Goal: Download file/media

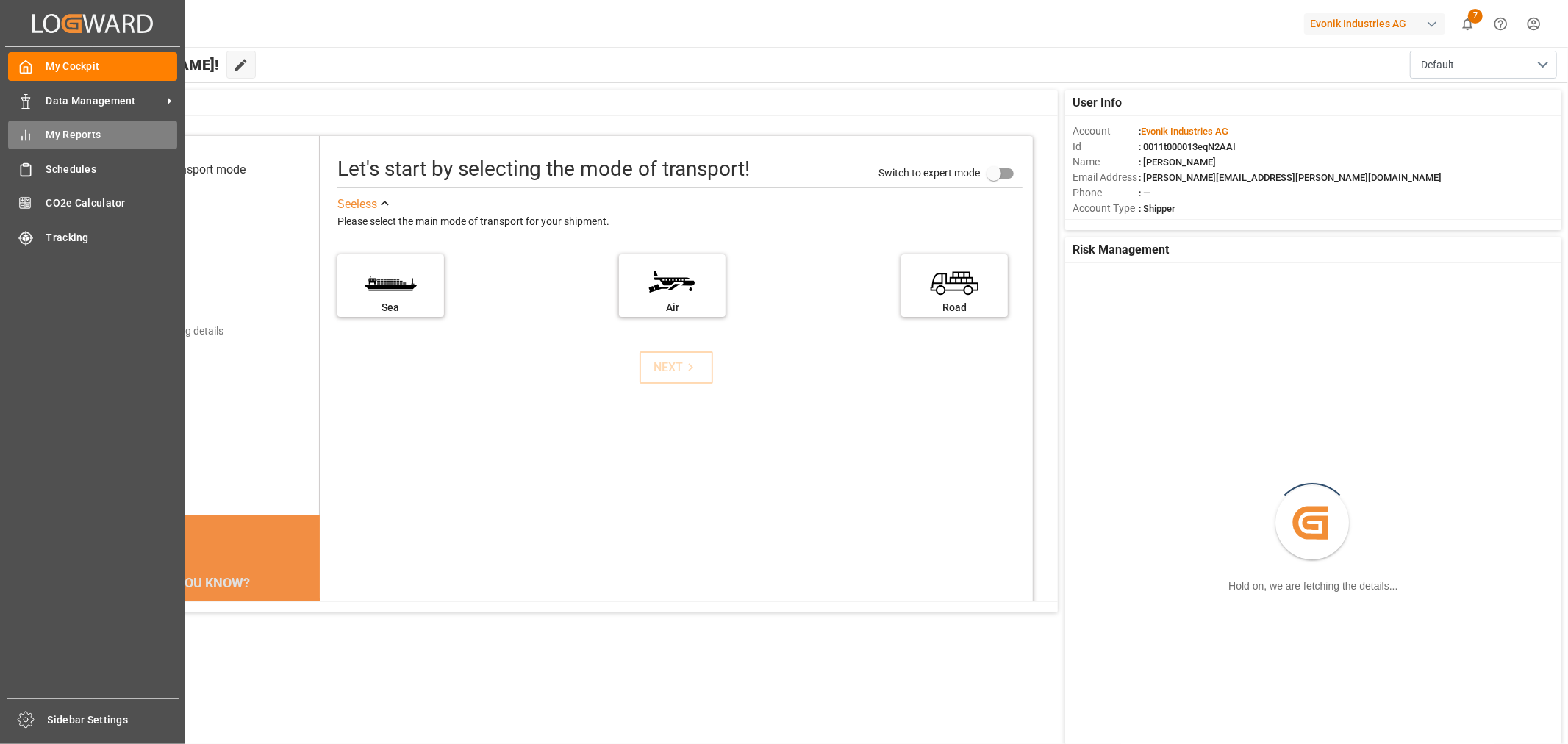
click at [78, 131] on span "My Reports" at bounding box center [112, 135] width 132 height 16
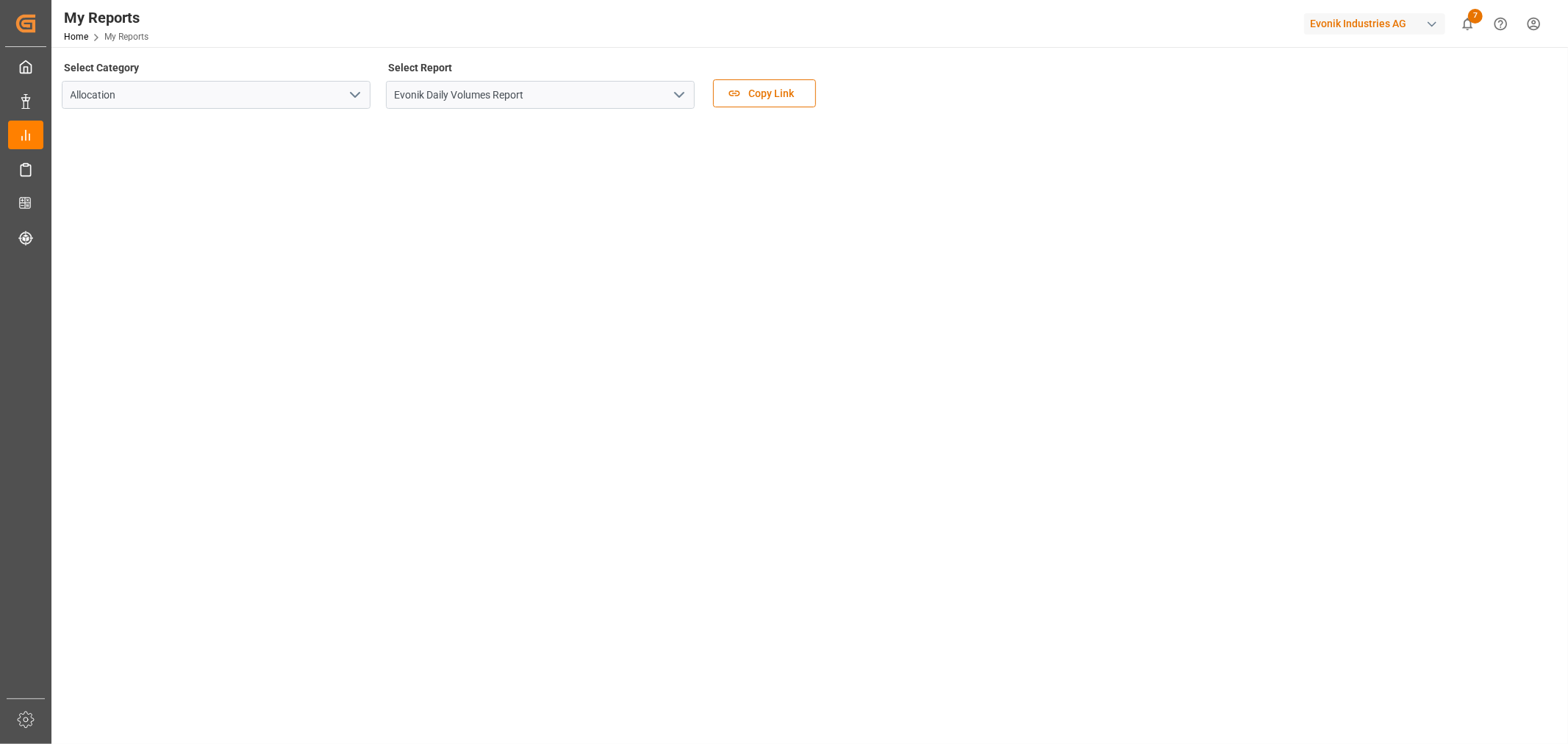
click at [681, 96] on polyline "open menu" at bounding box center [679, 95] width 9 height 5
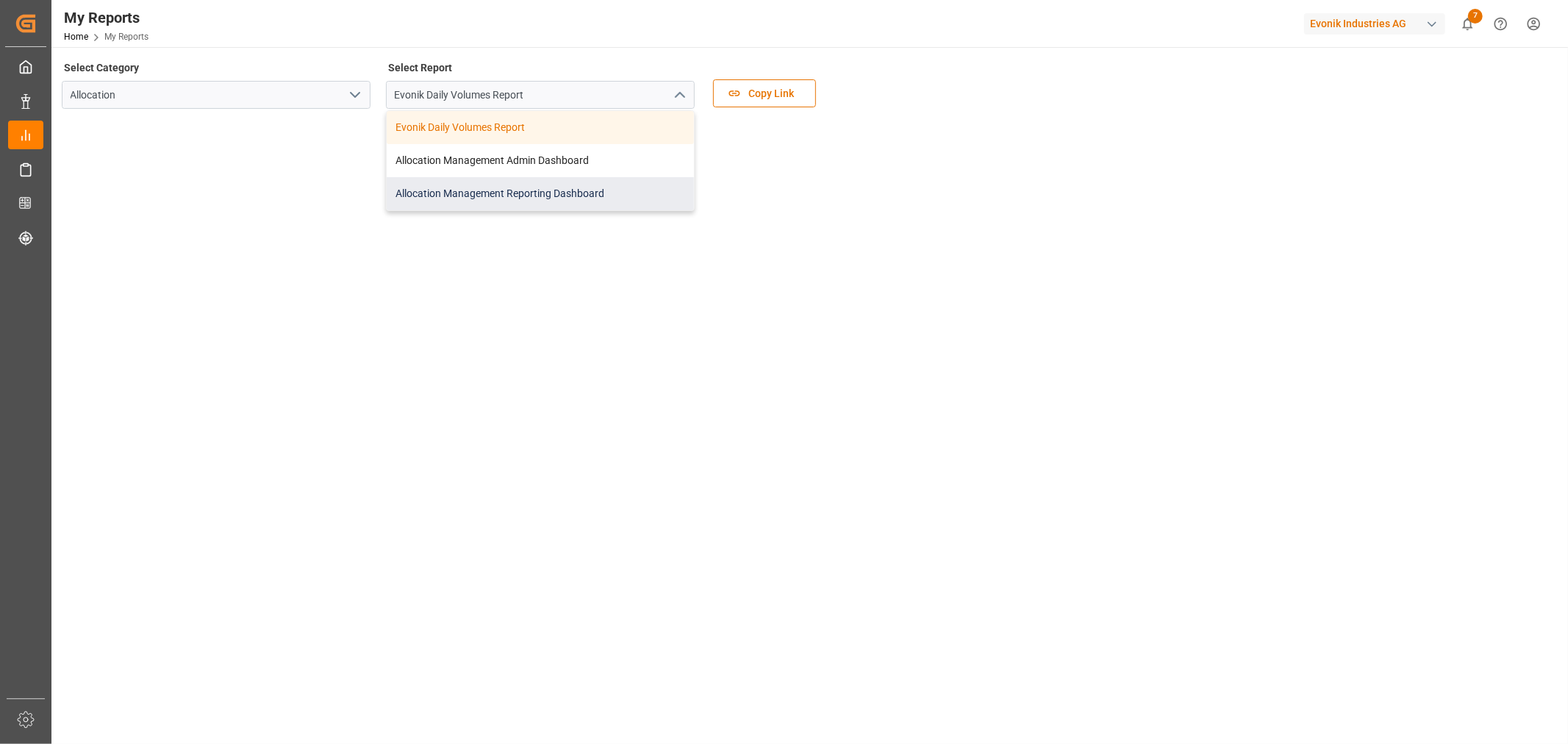
click at [550, 190] on div "Allocation Management Reporting Dashboard" at bounding box center [540, 194] width 307 height 33
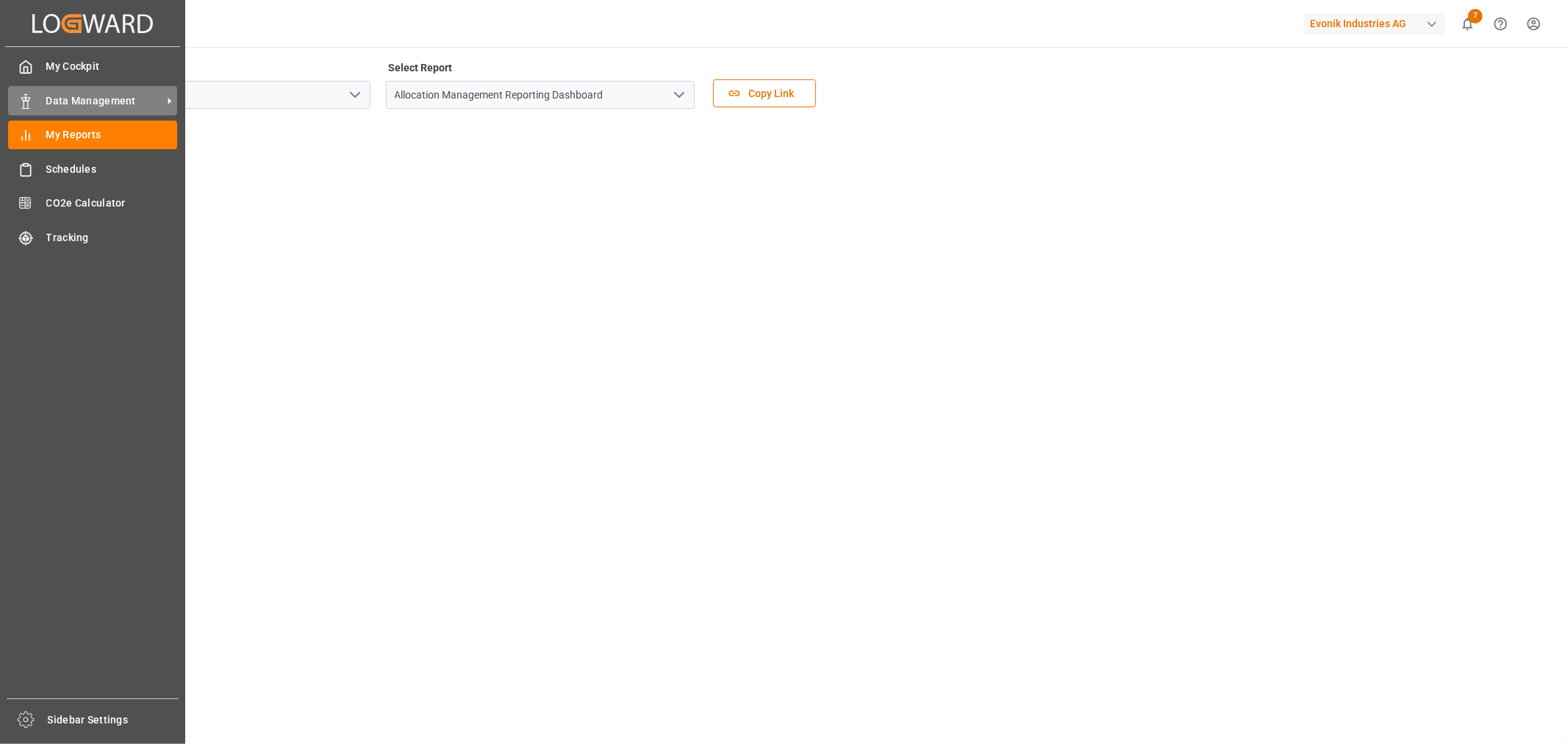
click at [78, 100] on span "Data Management" at bounding box center [104, 100] width 116 height 16
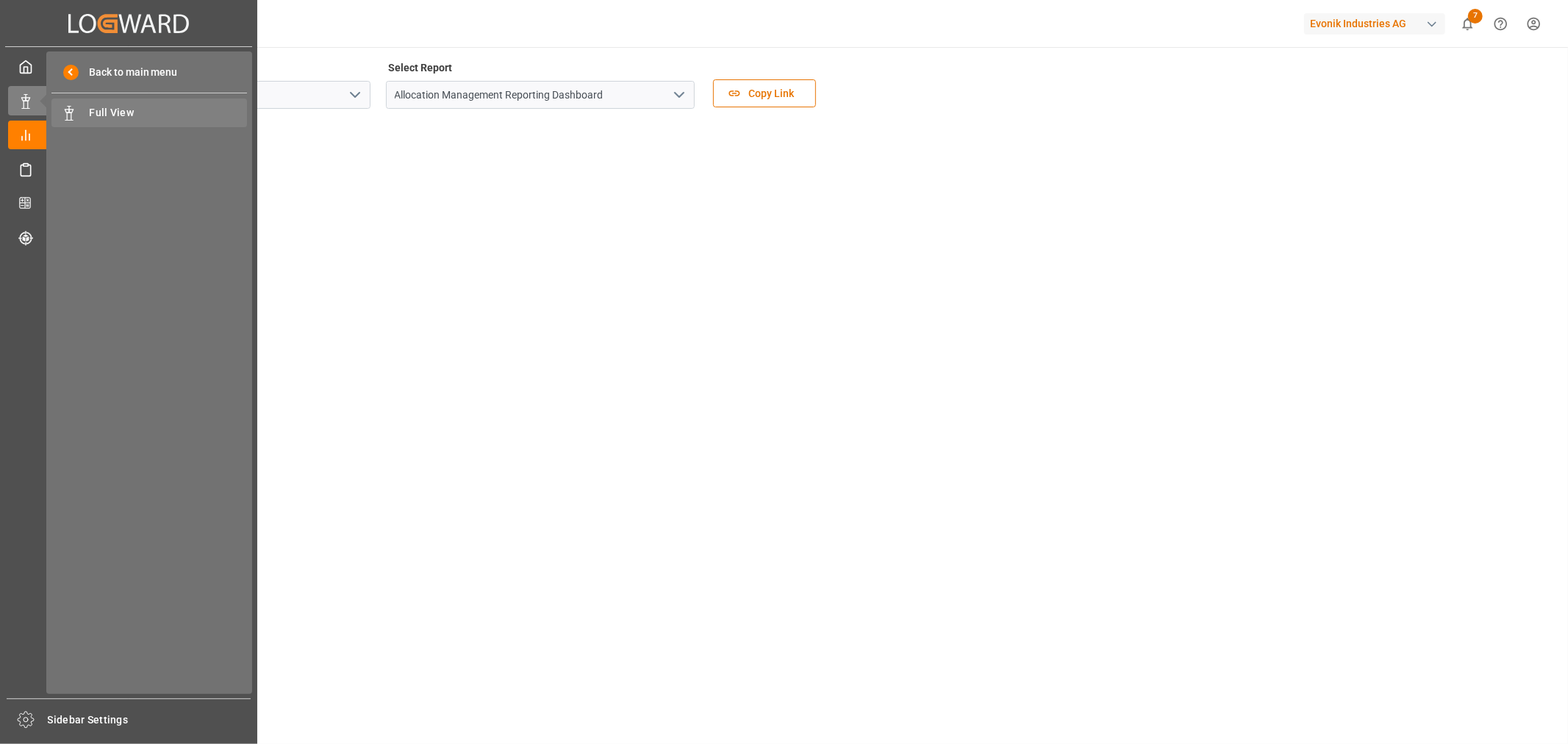
click at [109, 112] on span "Full View" at bounding box center [169, 112] width 159 height 16
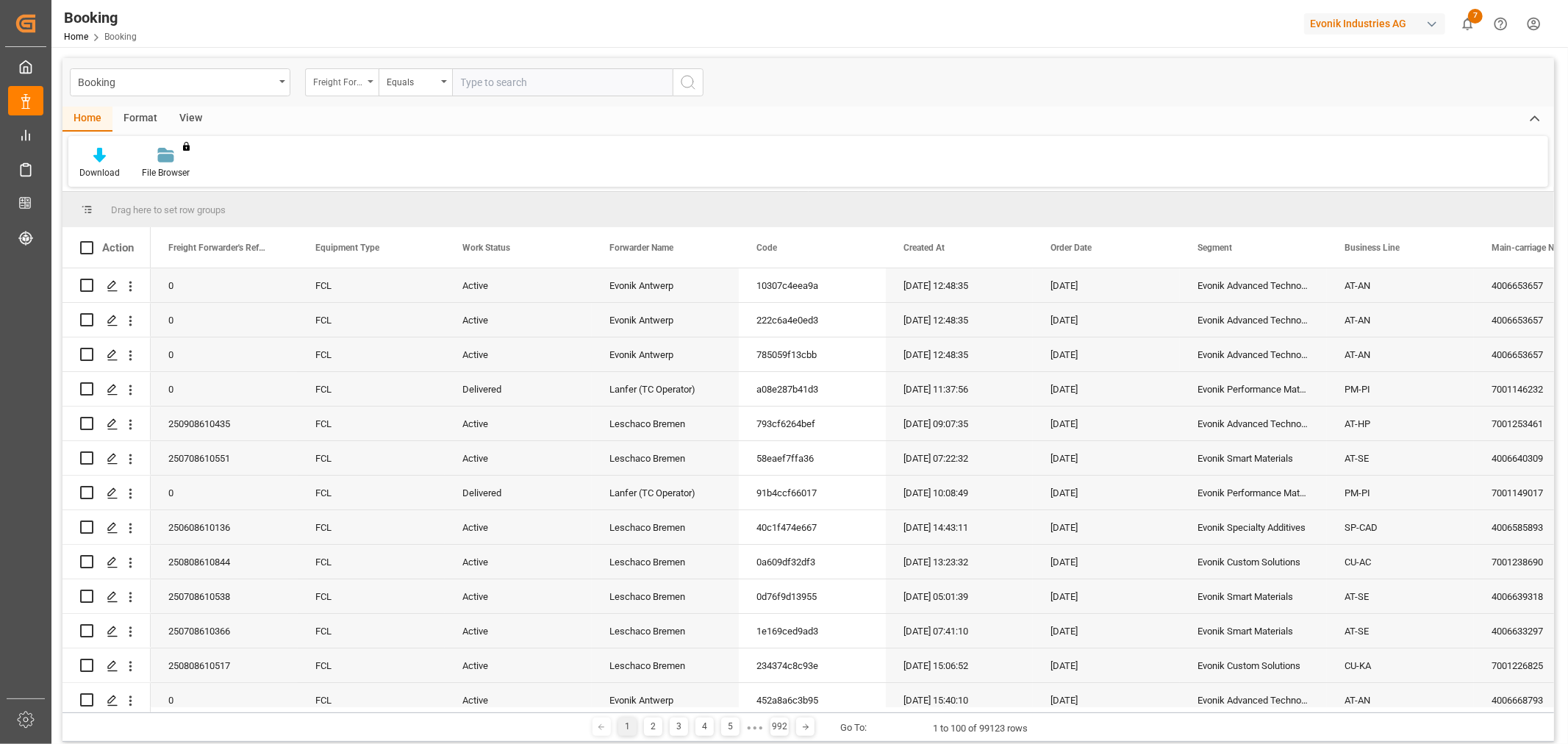
click at [369, 81] on icon "open menu" at bounding box center [371, 81] width 6 height 3
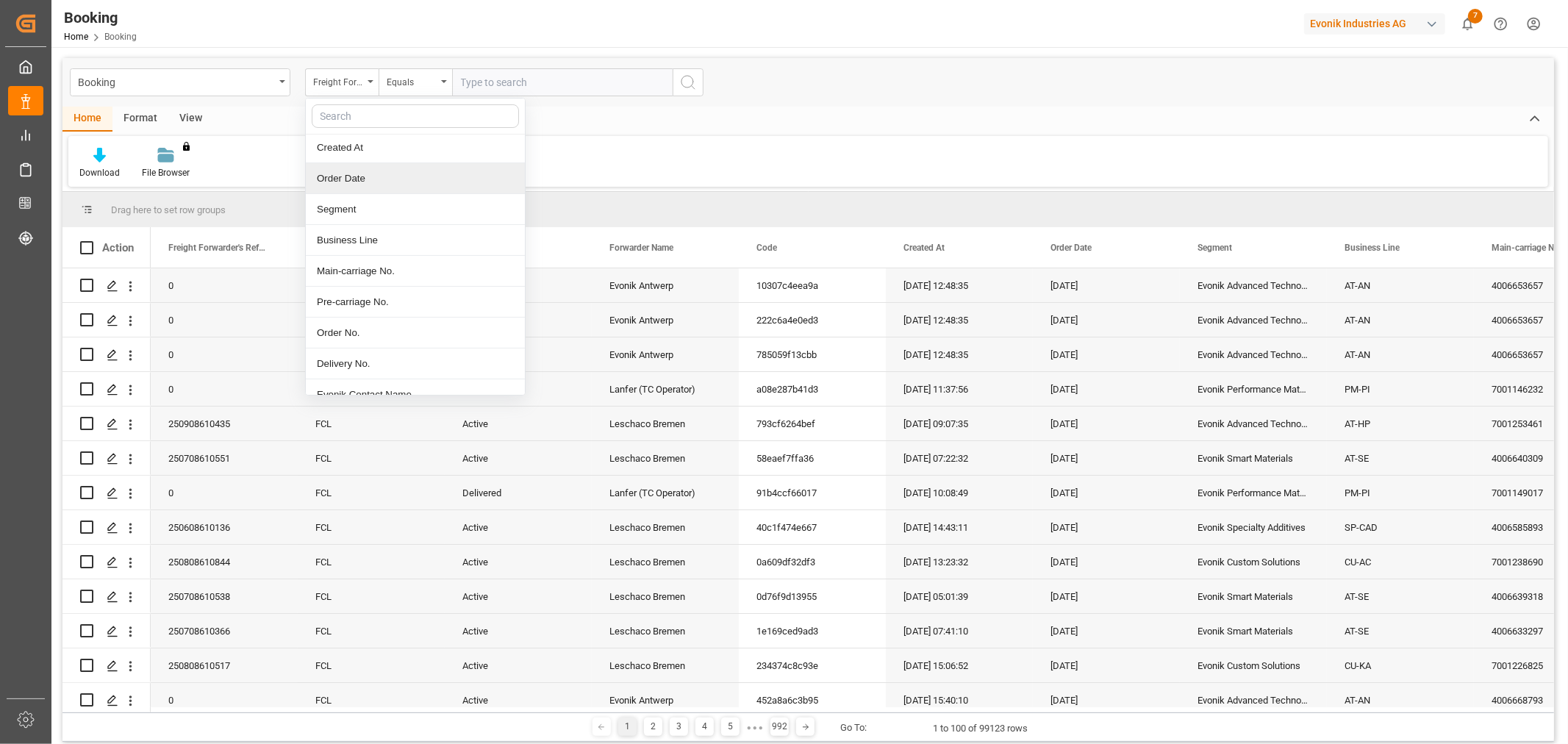
scroll to position [163, 0]
click at [353, 226] on div "Business Line" at bounding box center [416, 234] width 219 height 31
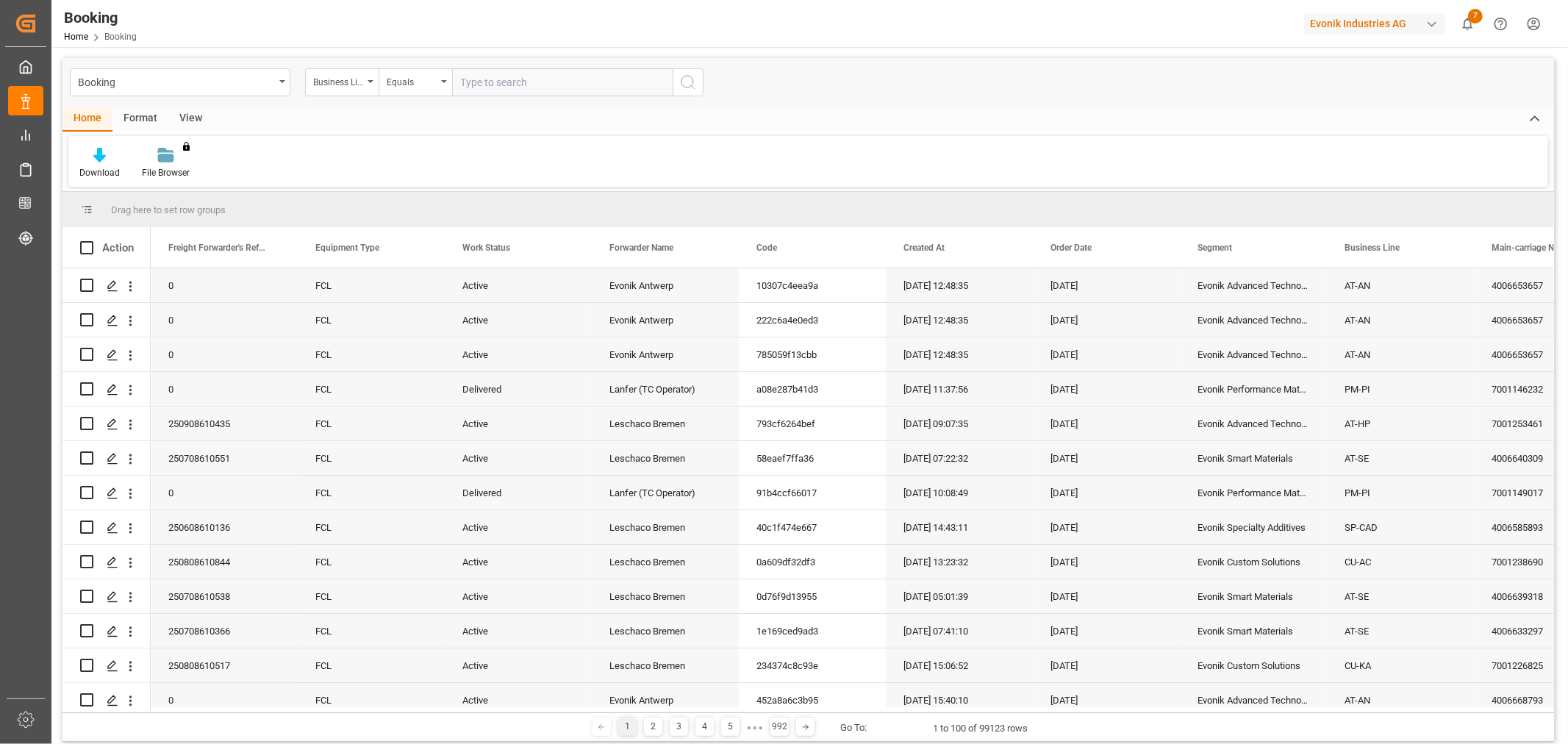
click at [501, 76] on input "text" at bounding box center [562, 82] width 220 height 28
type input "CU-KA"
click at [685, 77] on icon "search button" at bounding box center [688, 82] width 18 height 18
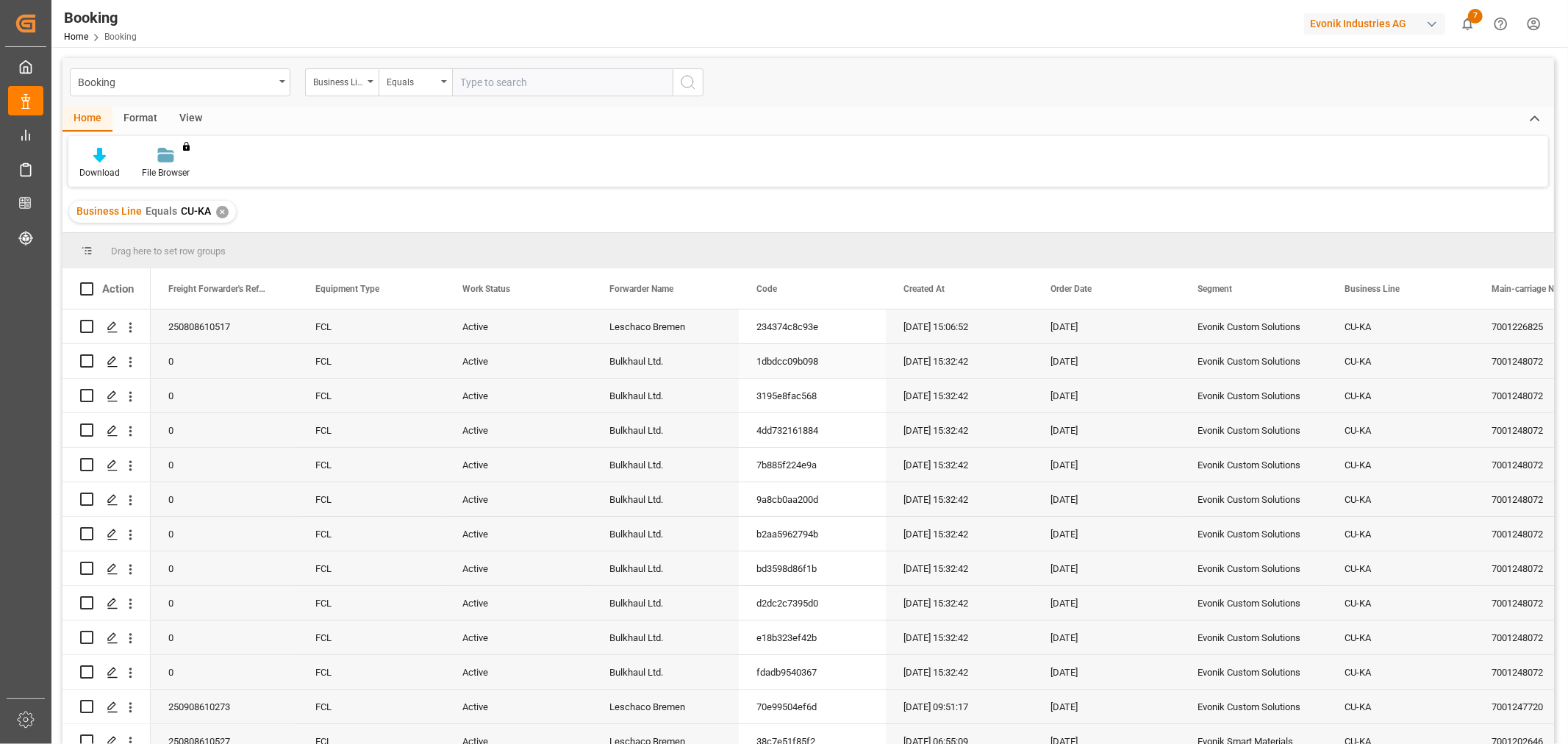
click at [921, 369] on div "13-08-2025 15:32:42" at bounding box center [960, 360] width 147 height 34
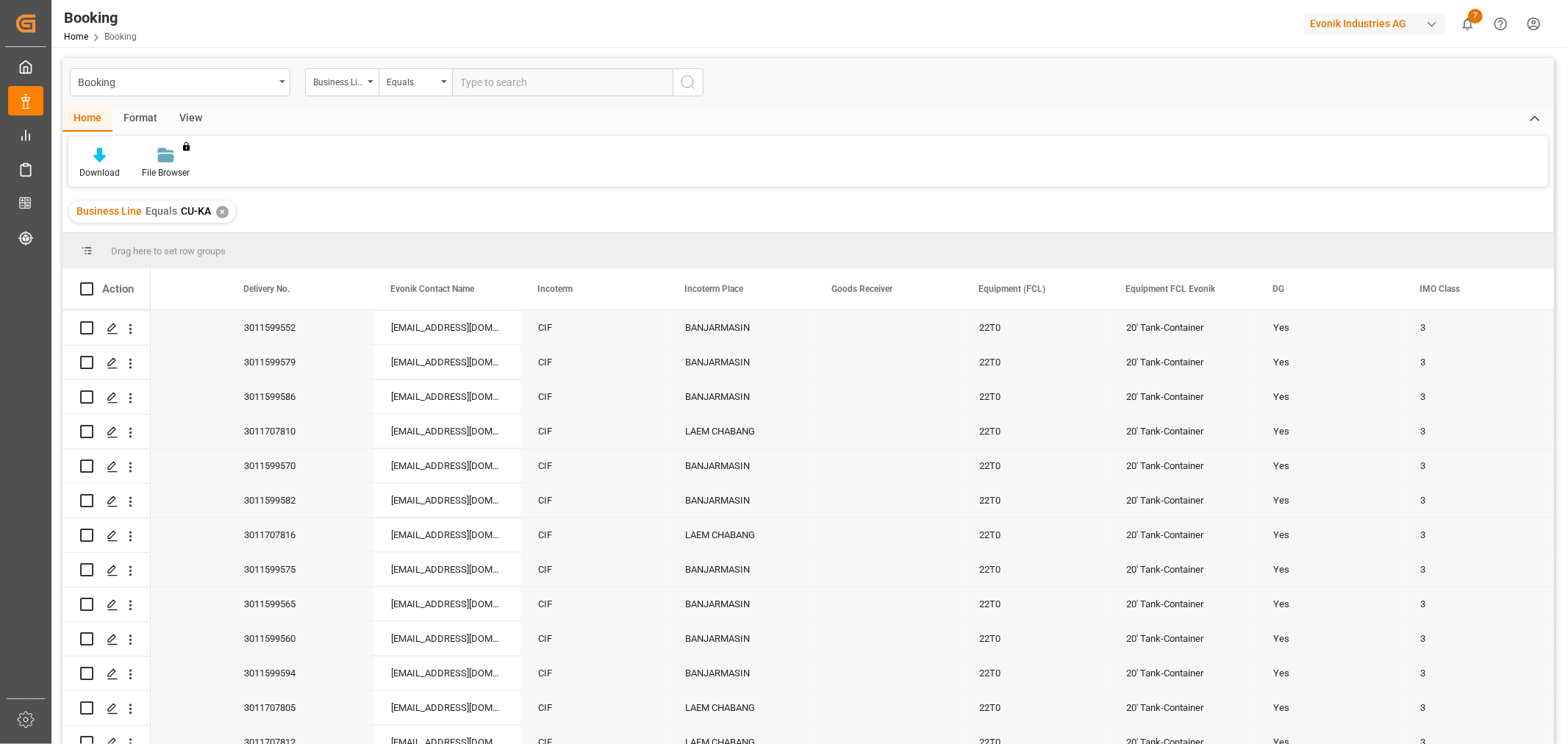
scroll to position [2533, 0]
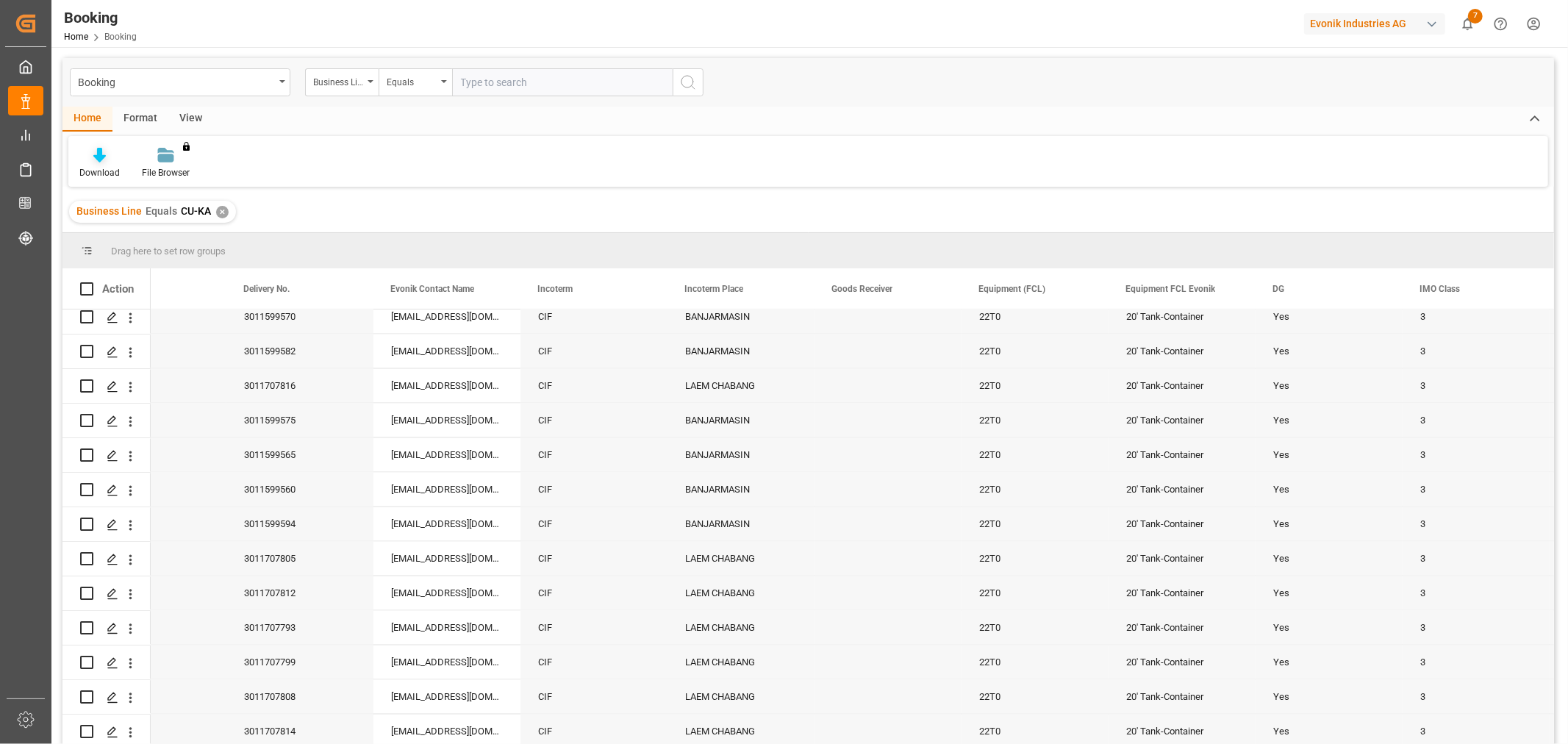
click at [94, 165] on div "Download" at bounding box center [100, 163] width 63 height 32
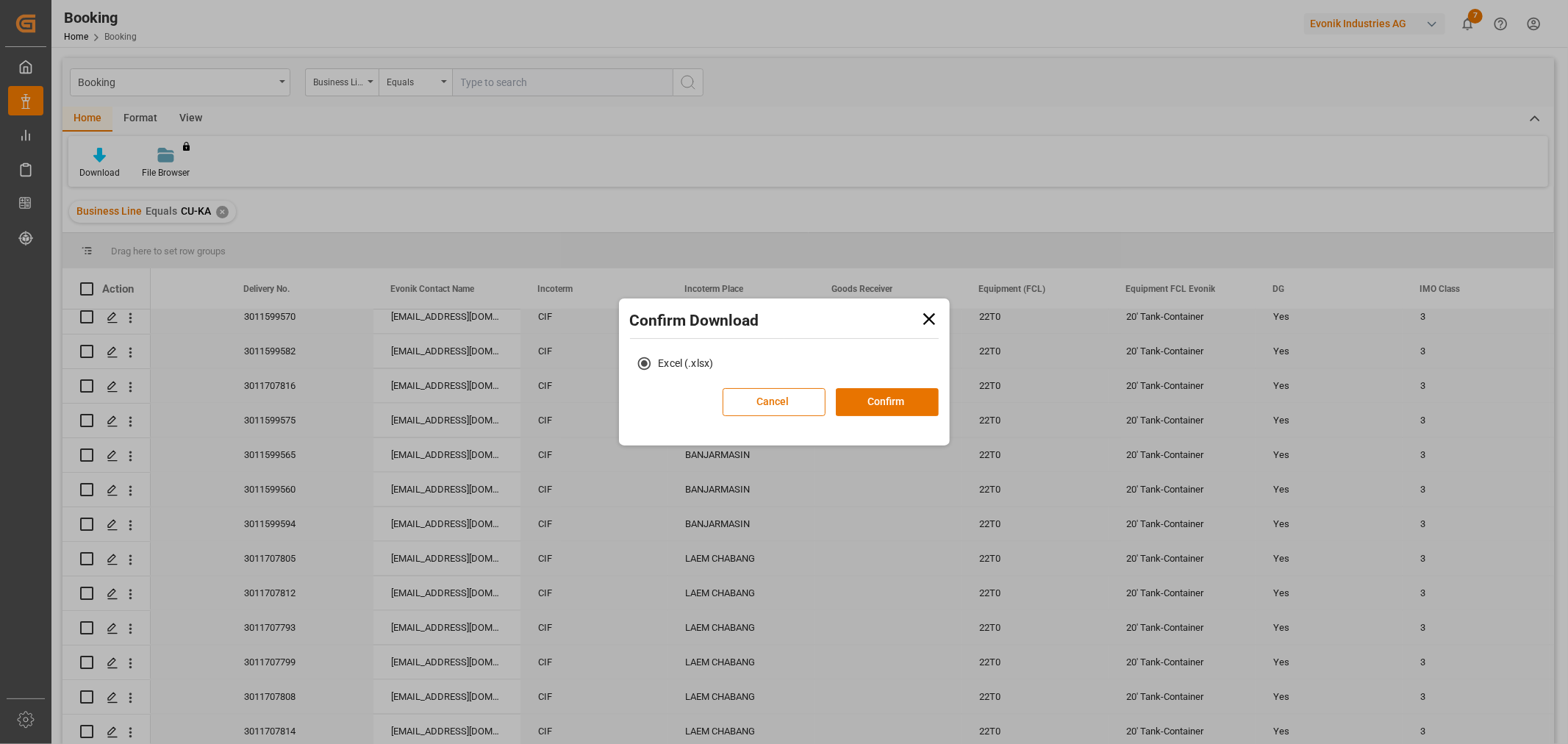
click at [897, 417] on div "Cancel Confirm" at bounding box center [831, 407] width 217 height 38
click at [897, 403] on button "Confirm" at bounding box center [888, 402] width 103 height 28
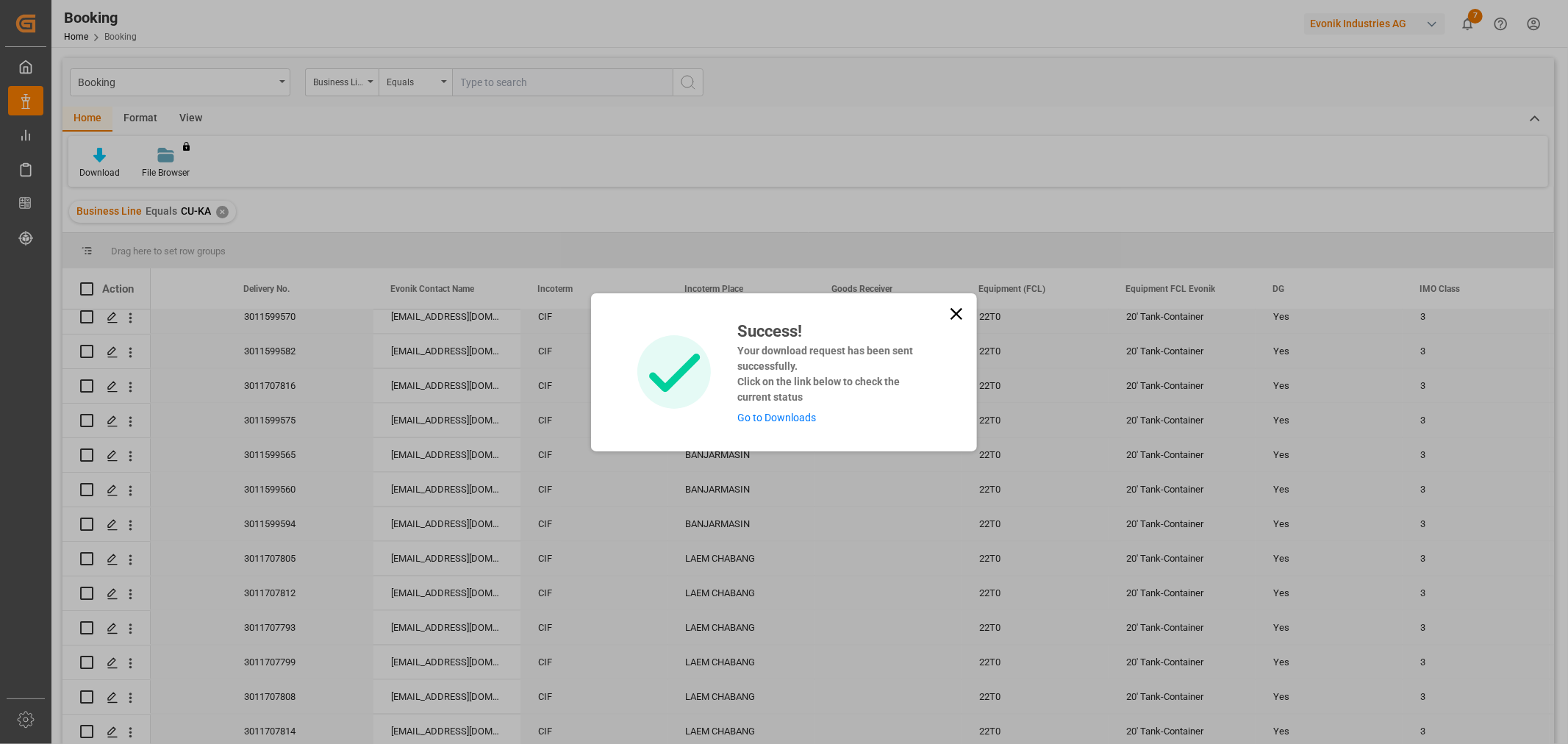
click at [769, 418] on link "Go to Downloads" at bounding box center [776, 418] width 78 height 12
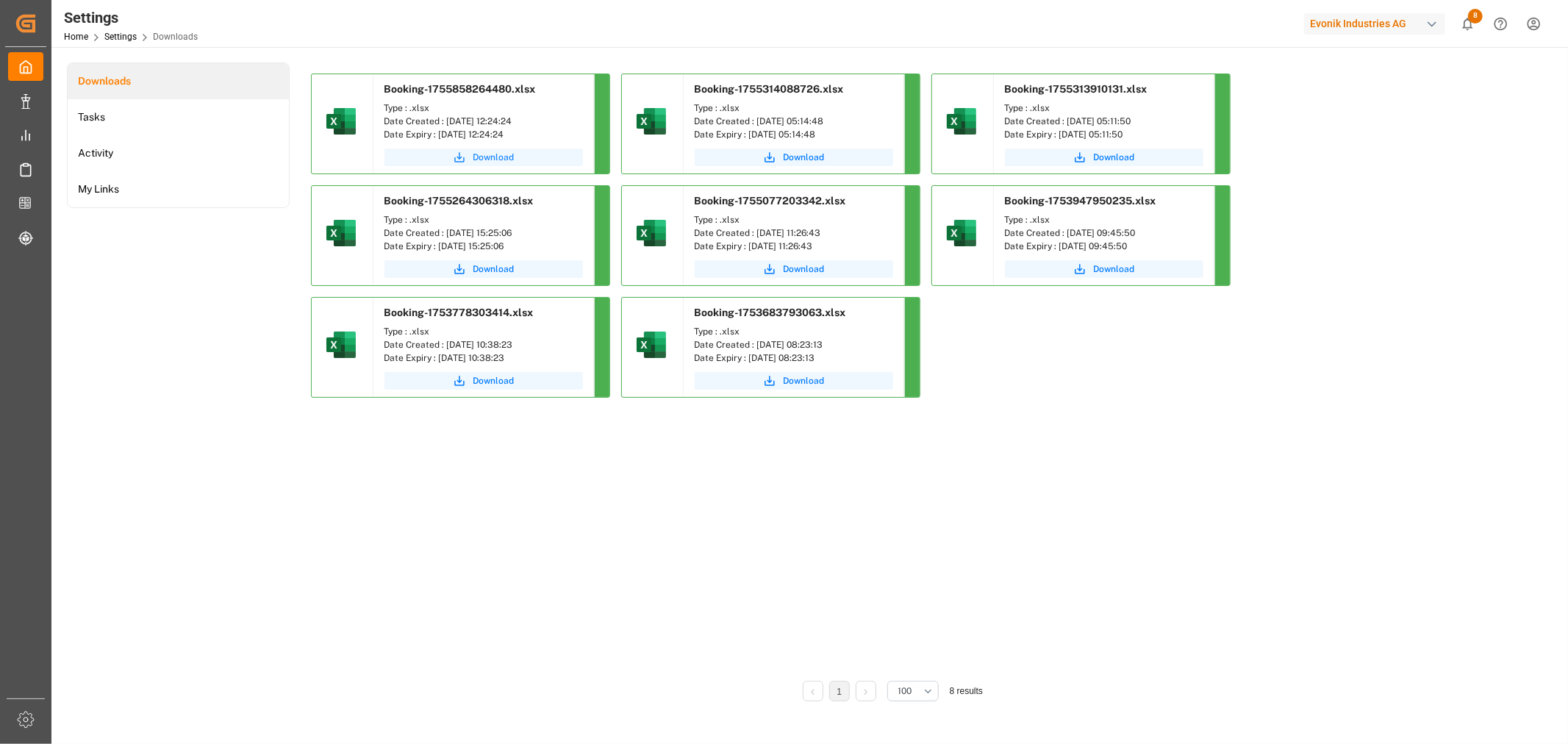
click at [484, 155] on span "Download" at bounding box center [494, 158] width 41 height 13
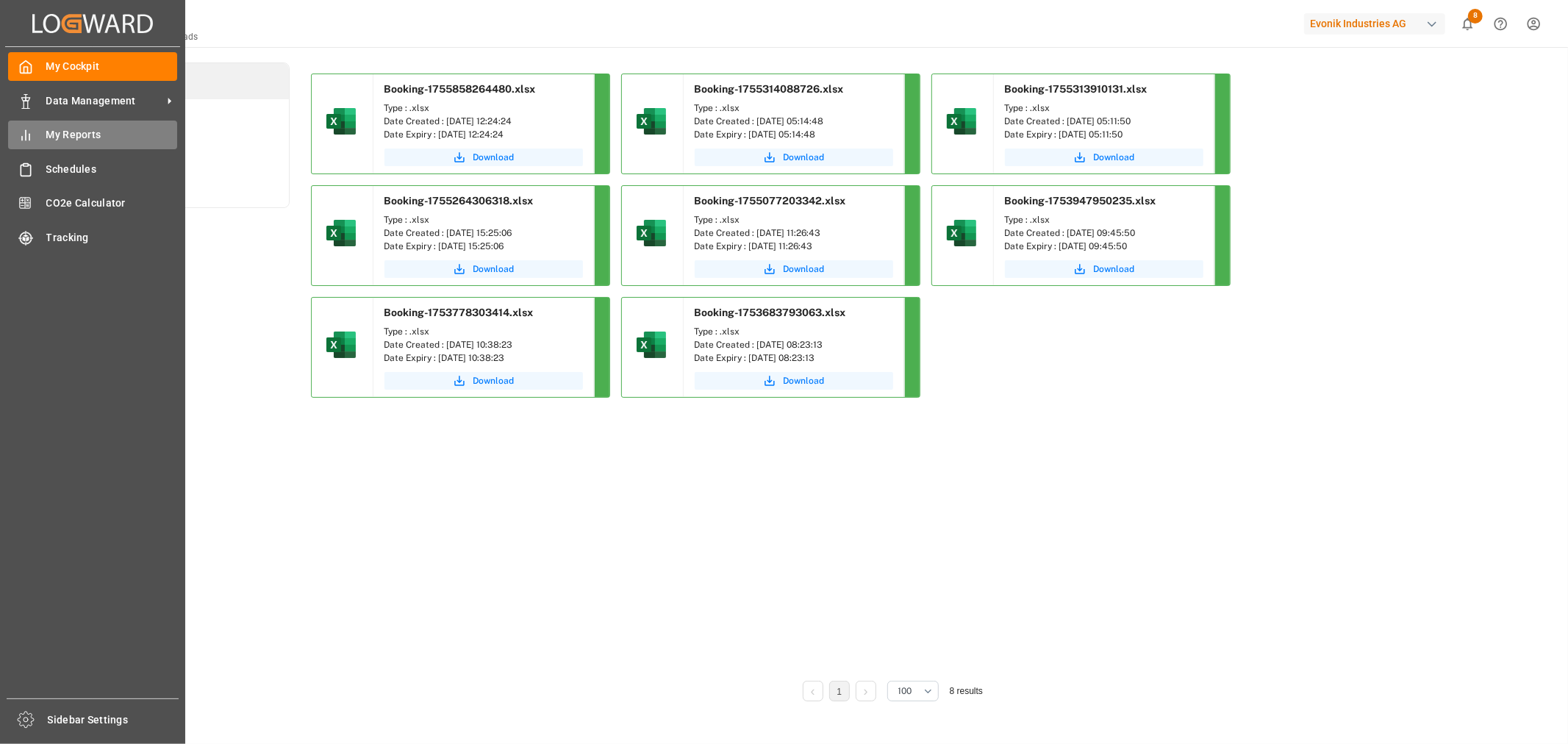
click at [88, 135] on span "My Reports" at bounding box center [112, 135] width 132 height 16
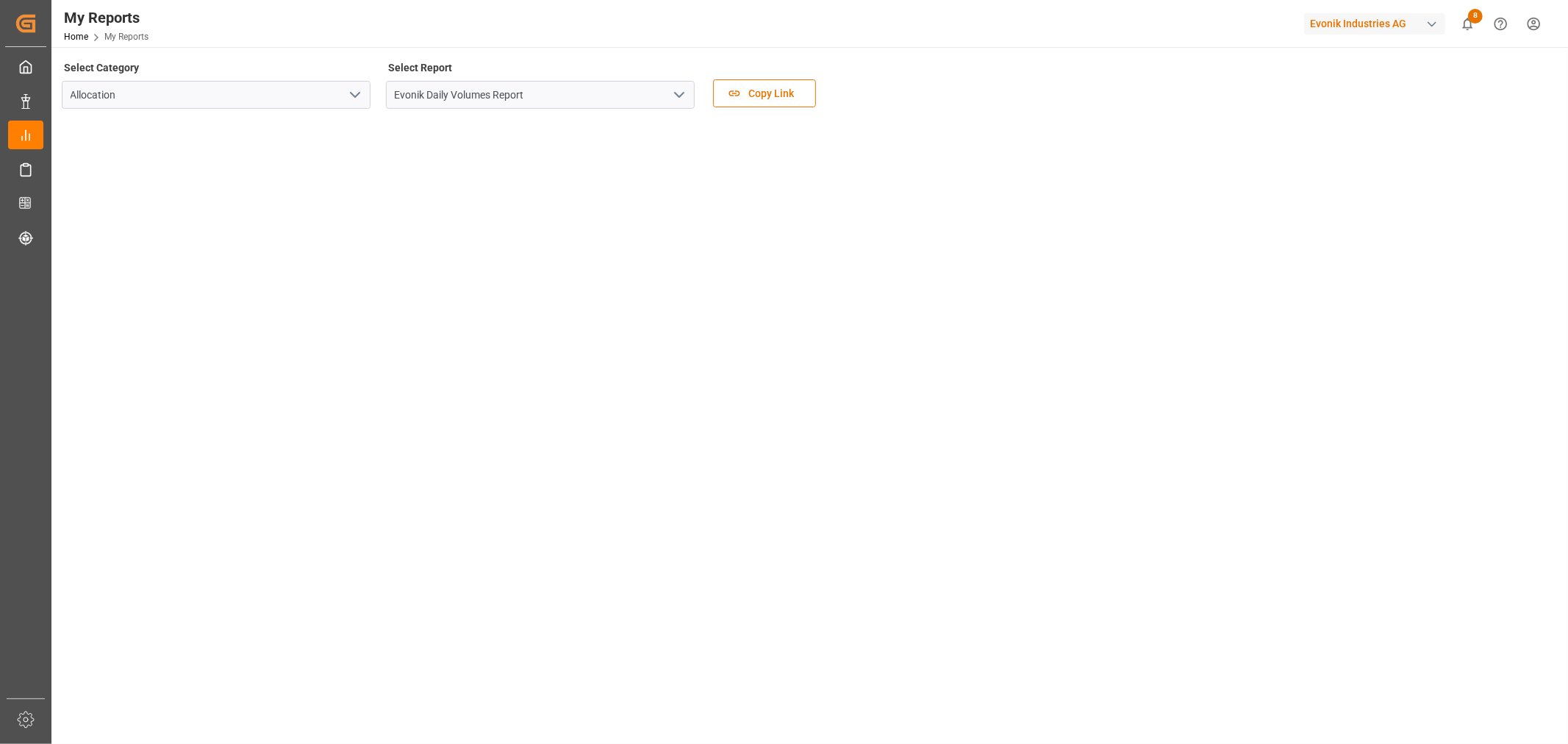
click at [674, 96] on icon "open menu" at bounding box center [678, 94] width 18 height 18
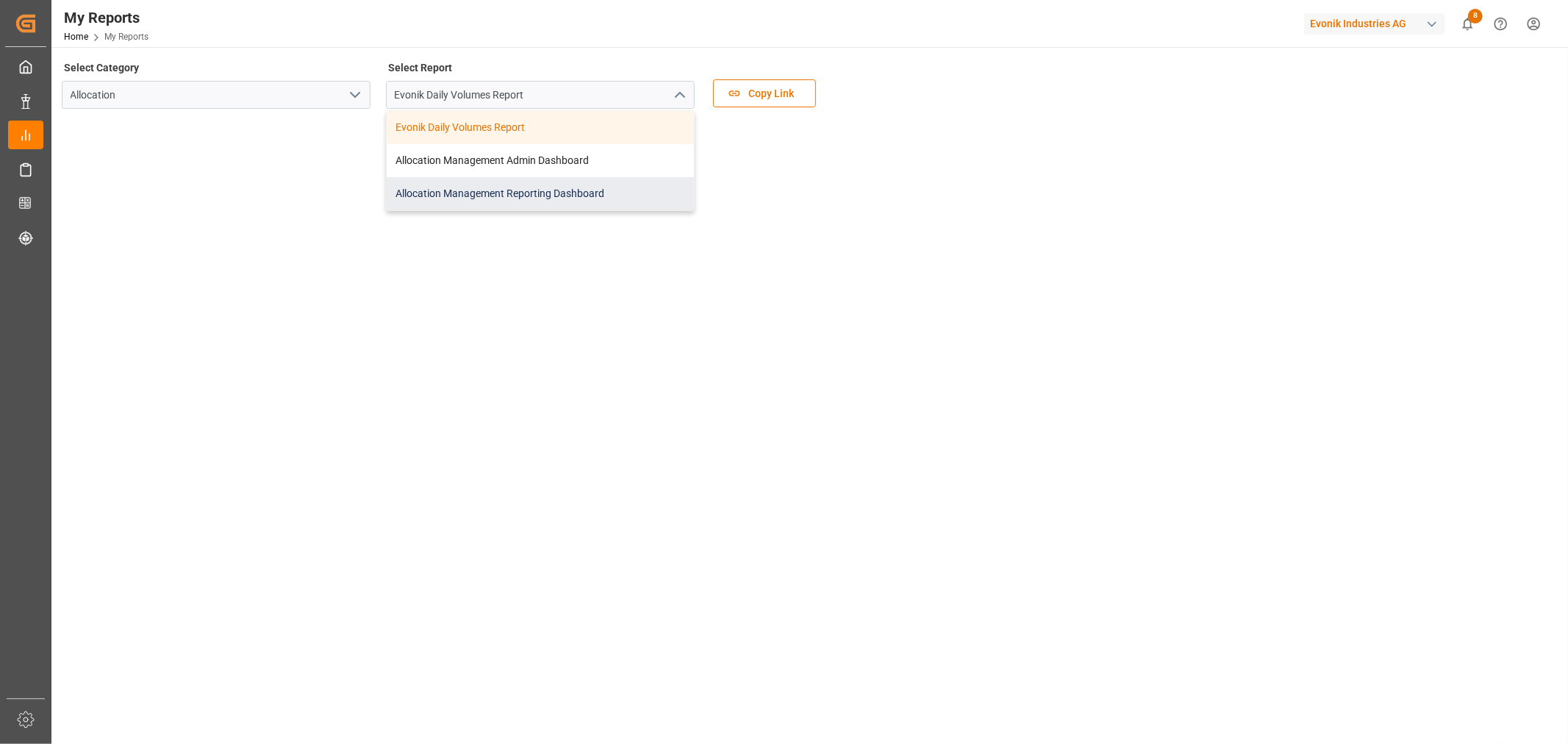
click at [510, 195] on div "Allocation Management Reporting Dashboard" at bounding box center [540, 194] width 307 height 33
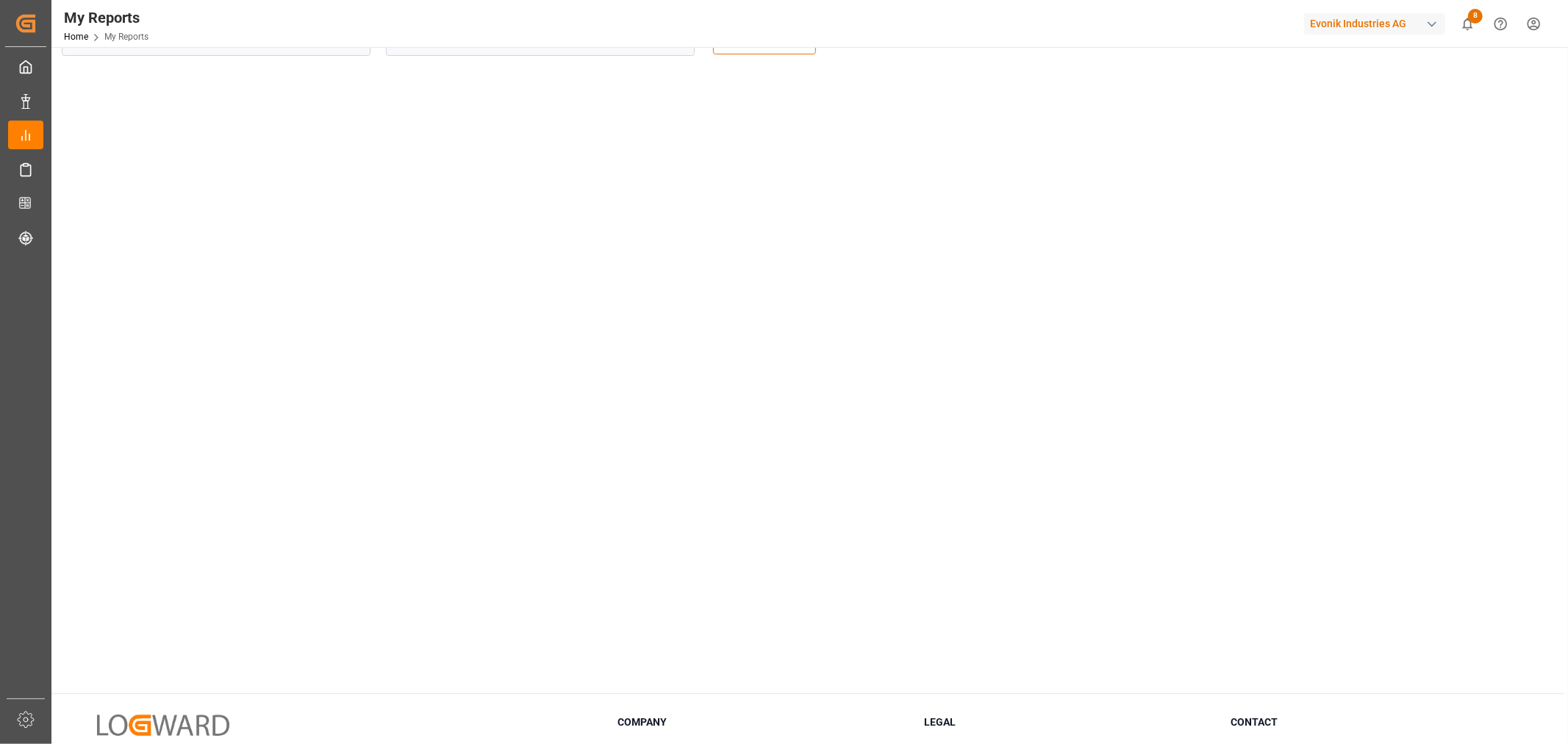
scroll to position [82, 0]
